Goal: Task Accomplishment & Management: Manage account settings

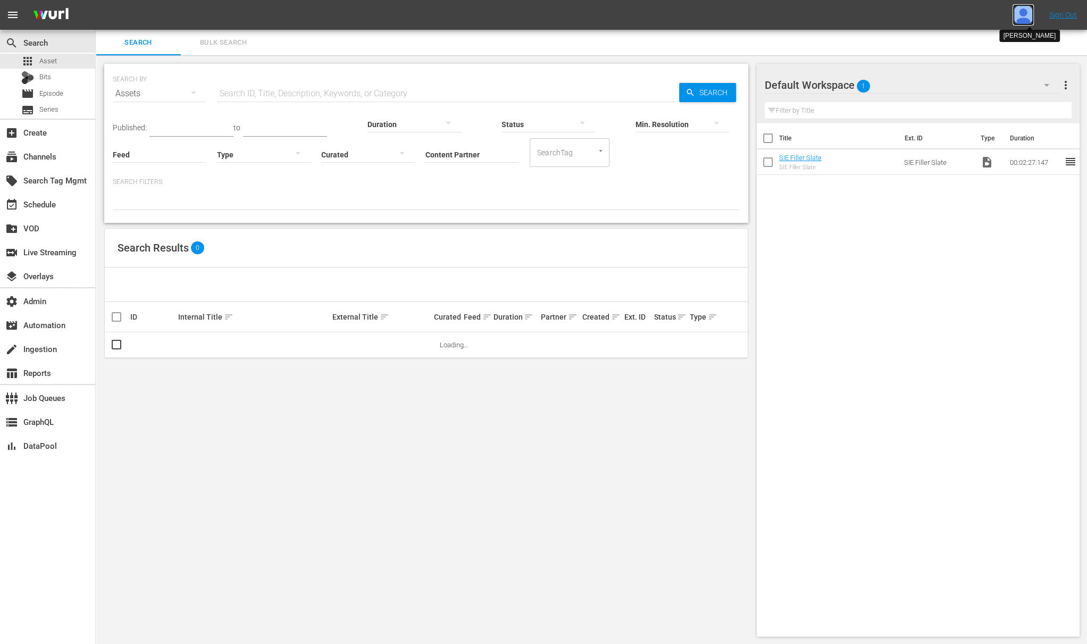
click at [1033, 15] on img at bounding box center [1023, 14] width 21 height 21
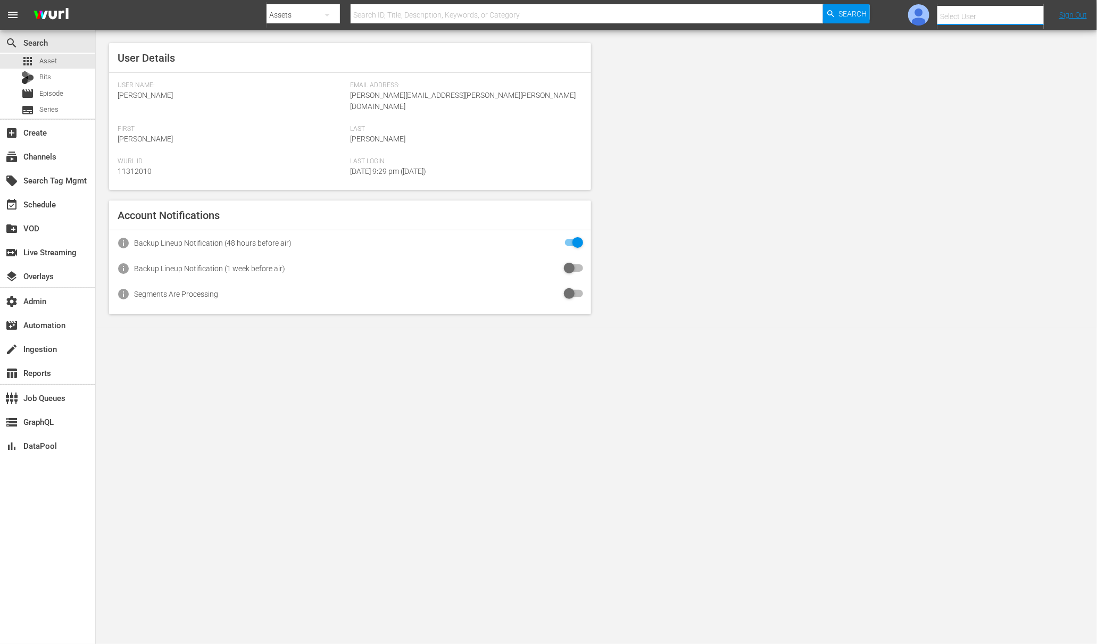
click at [957, 23] on div "Select User" at bounding box center [1005, 17] width 136 height 26
click at [975, 77] on div "Amalia1 Garcia1 <amalia.garcia+testing1@wurl.com>" at bounding box center [972, 72] width 166 height 26
type input "Amalia1 Garcia1 (11312213)"
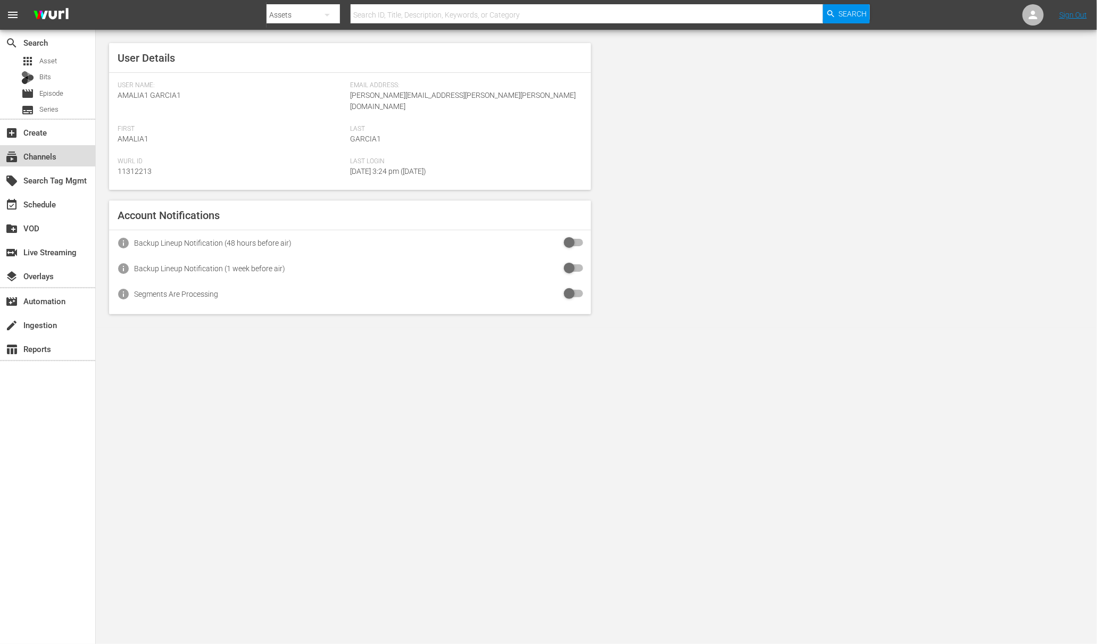
click at [56, 163] on div "subscriptions Channels" at bounding box center [47, 155] width 95 height 21
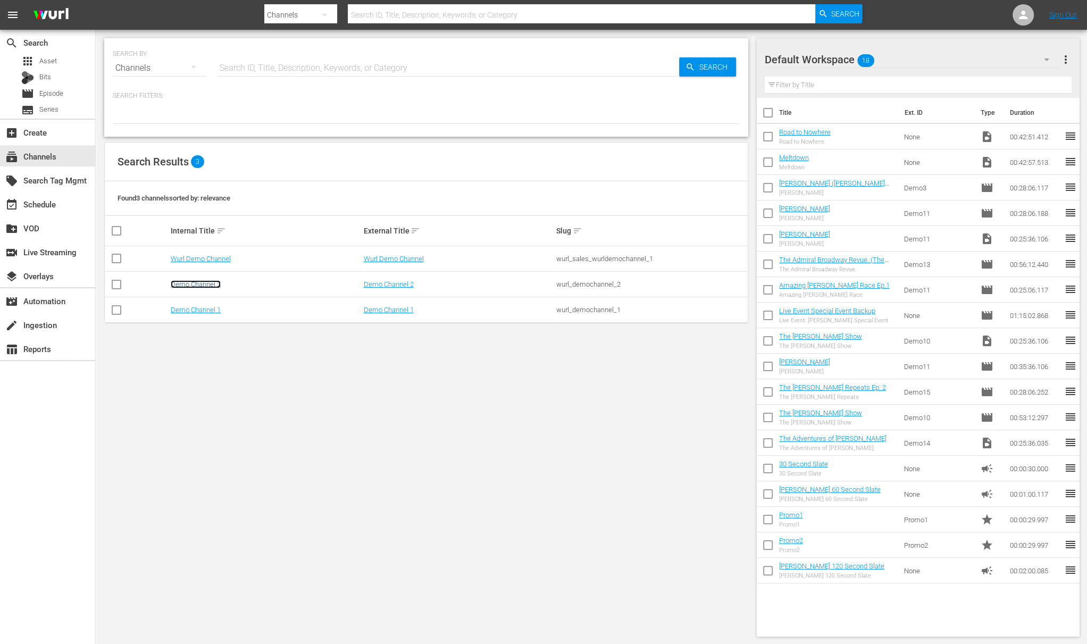
click at [208, 285] on link "Demo Channel 2" at bounding box center [196, 284] width 50 height 8
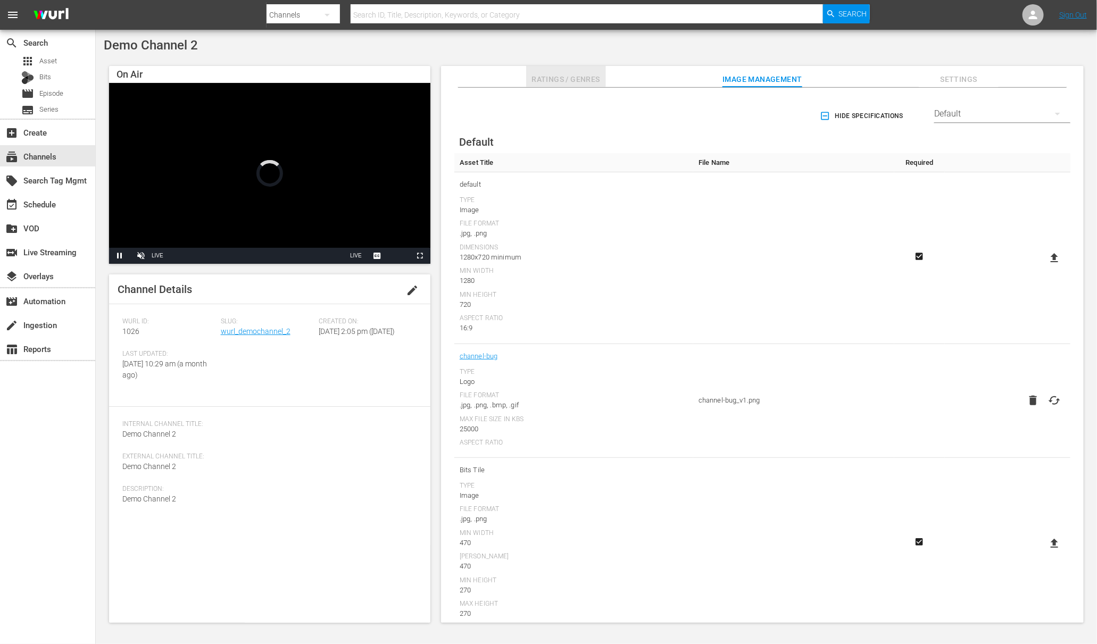
click at [579, 80] on span "Ratings / Genres" at bounding box center [566, 79] width 80 height 13
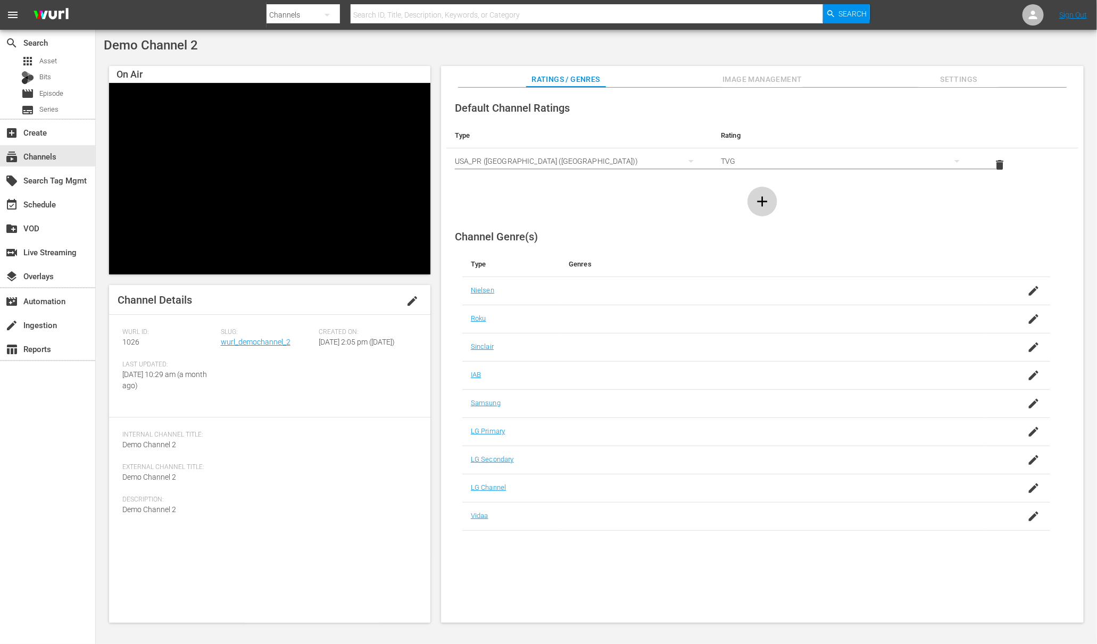
click at [762, 201] on icon "button" at bounding box center [762, 201] width 10 height 10
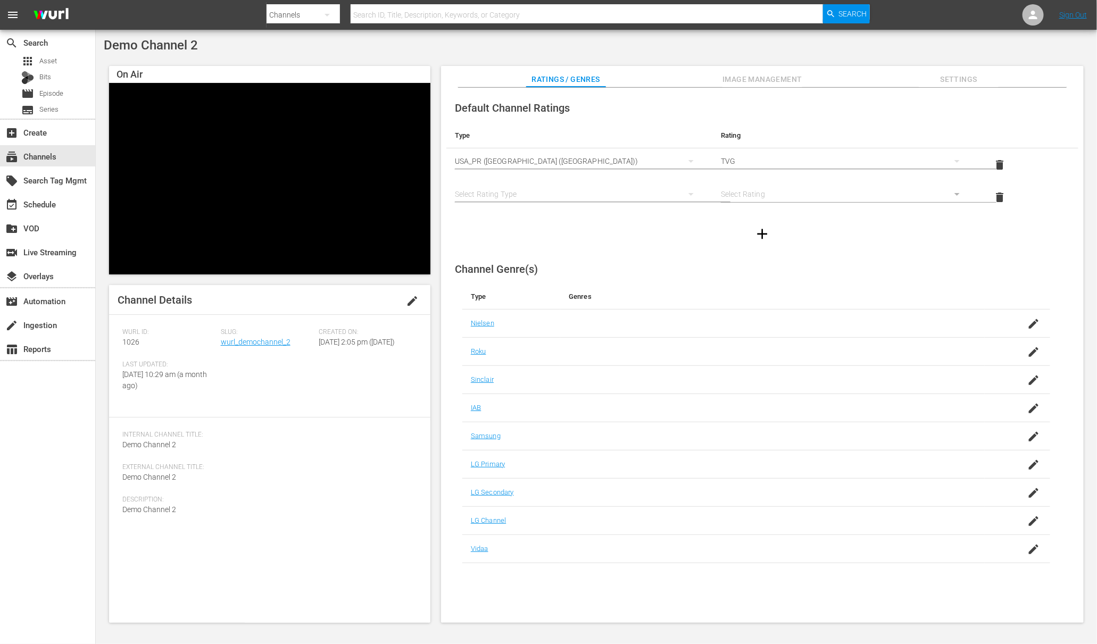
click at [514, 194] on div "simple table" at bounding box center [579, 194] width 249 height 30
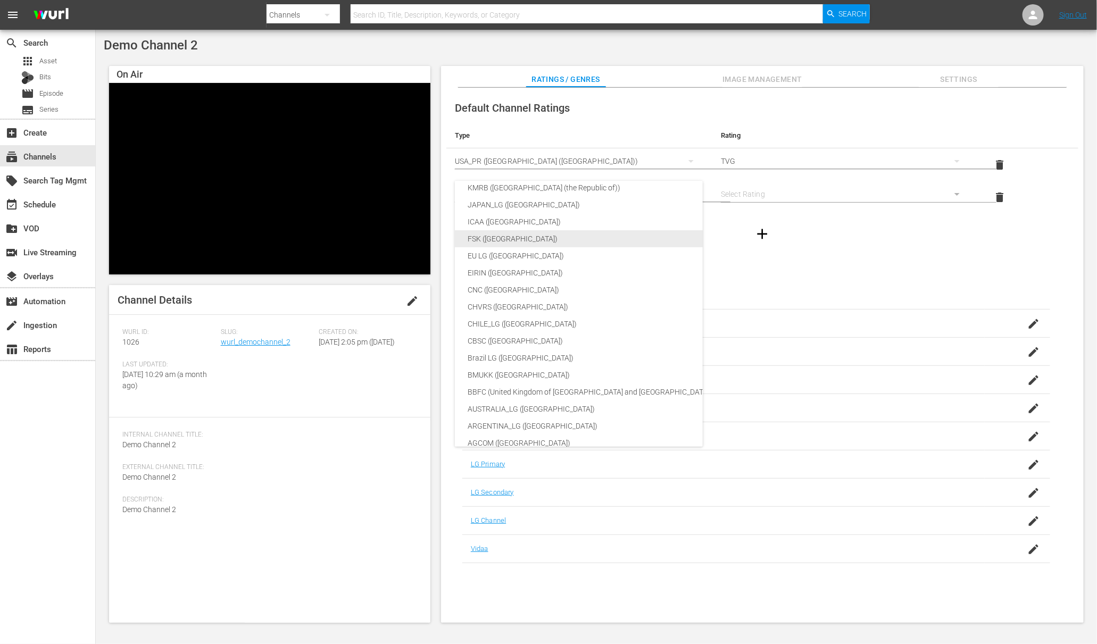
scroll to position [169, 0]
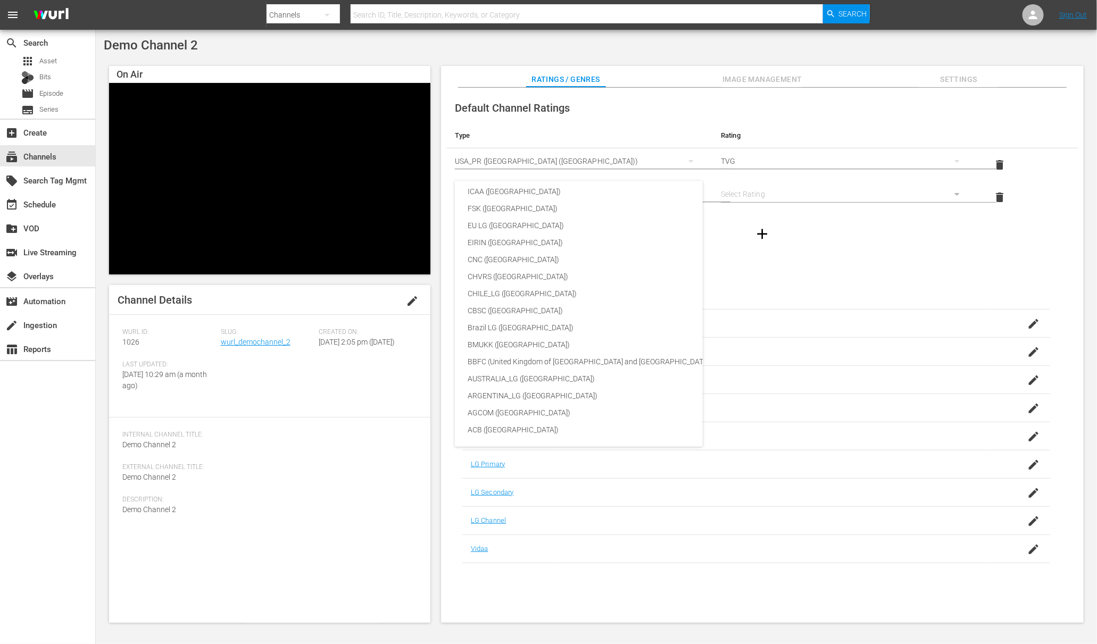
click at [763, 109] on div "SNJ ([GEOGRAPHIC_DATA]) SAMSUNG_NZ ([GEOGRAPHIC_DATA]) SAMSUNG ([GEOGRAPHIC_DAT…" at bounding box center [548, 322] width 1097 height 644
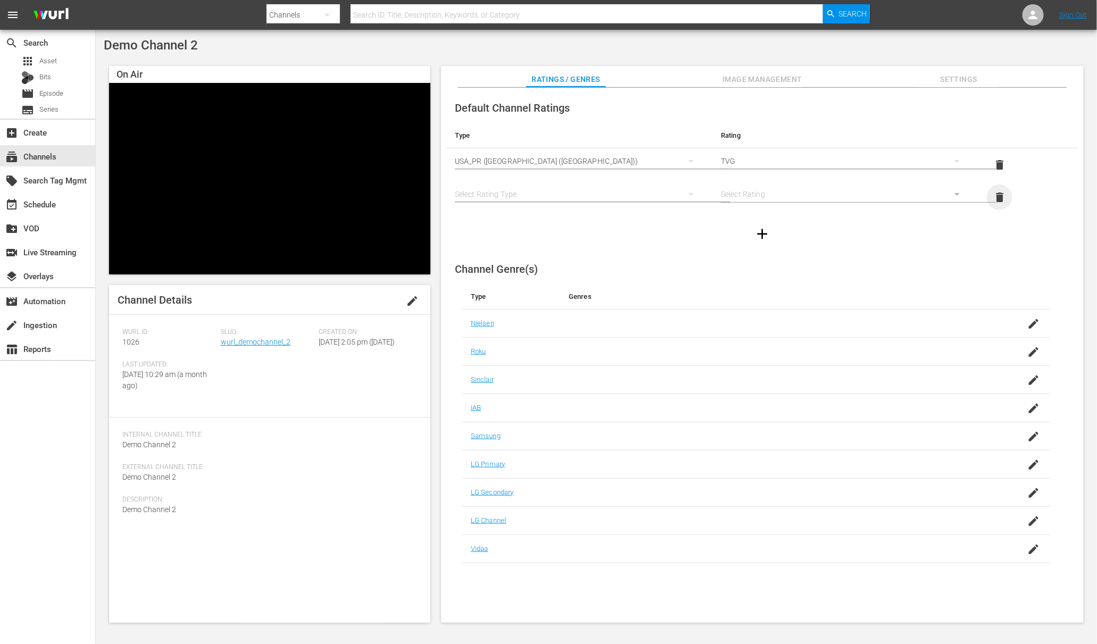
click at [1001, 196] on span "delete" at bounding box center [999, 197] width 13 height 13
